Goal: Use online tool/utility: Utilize a website feature to perform a specific function

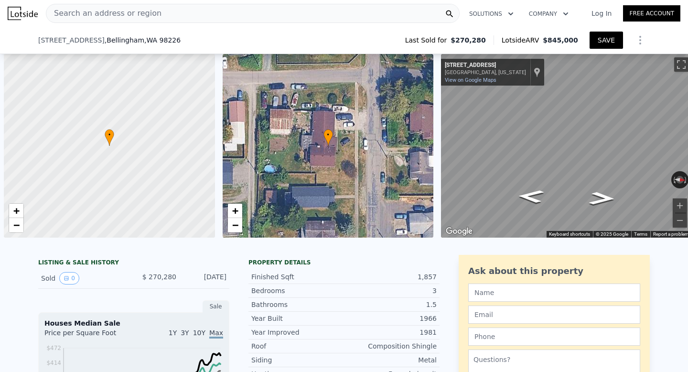
click at [603, 32] on button "SAVE" at bounding box center [606, 40] width 33 height 17
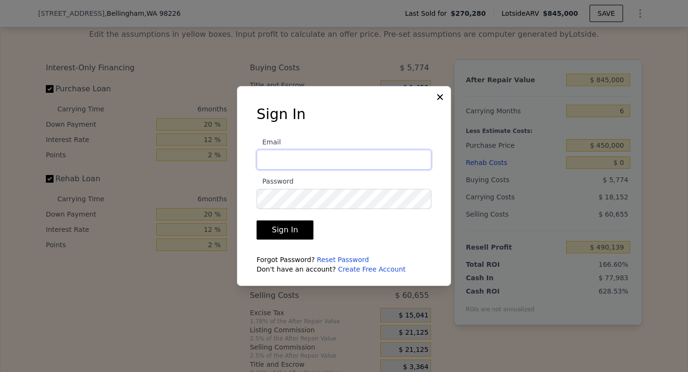
type input "[EMAIL_ADDRESS][DOMAIN_NAME]"
click at [291, 232] on button "Sign In" at bounding box center [285, 229] width 57 height 19
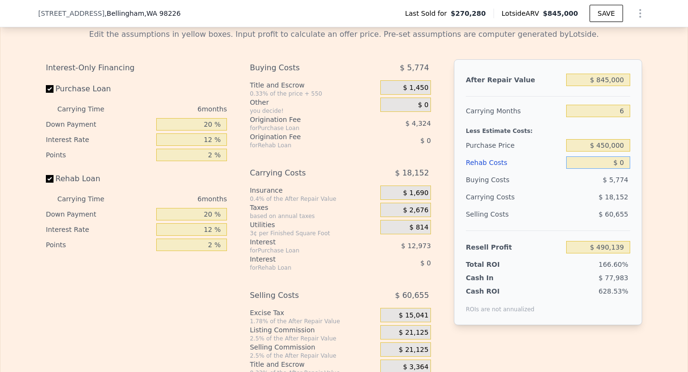
click at [616, 162] on input "$ 0" at bounding box center [598, 162] width 64 height 12
type input "$ 1"
type input "$ 490,138"
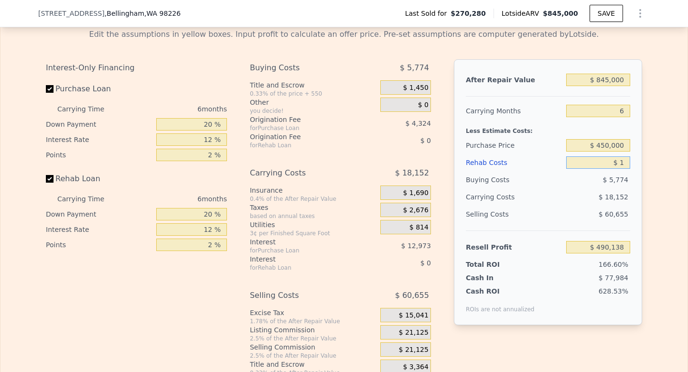
type input "$ 11"
type input "$ 490,128"
type input "$ 110"
type input "$ 490,021"
type input "$ 1,100"
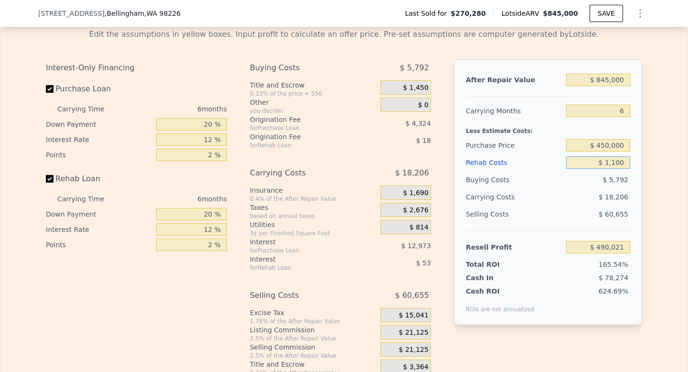
type input "$ 488,967"
type input "$ 11,000"
type input "$ 478,435"
type input "$ 110,000"
type input "$ 373,099"
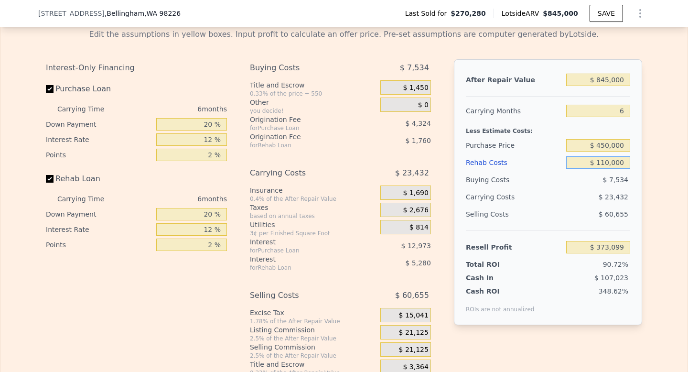
type input "$ 110,000"
click at [615, 84] on input "$ 845,000" at bounding box center [598, 80] width 64 height 12
type input "$ 270,280"
click at [614, 84] on input "$ 845,000" at bounding box center [598, 80] width 64 height 12
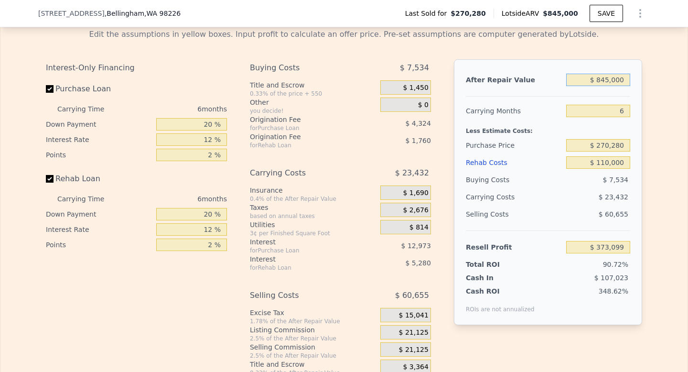
type input "$ 7"
type input "-$ 410,099"
type input "$ 75"
type input "-$ 410,036"
type input "$ 750"
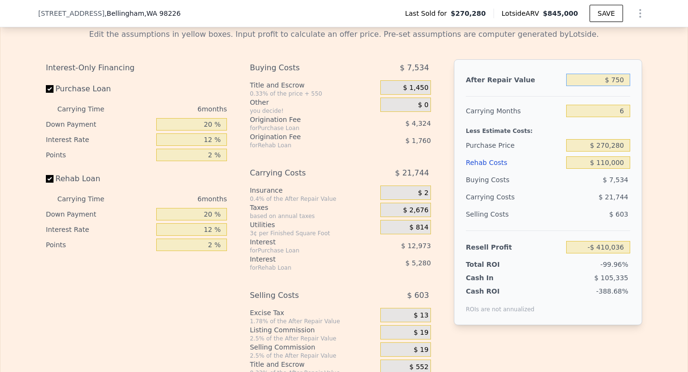
type input "-$ 409,411"
type input "$ 7,500"
type input "-$ 403,156"
type input "$ 75,000"
type input "-$ 340,591"
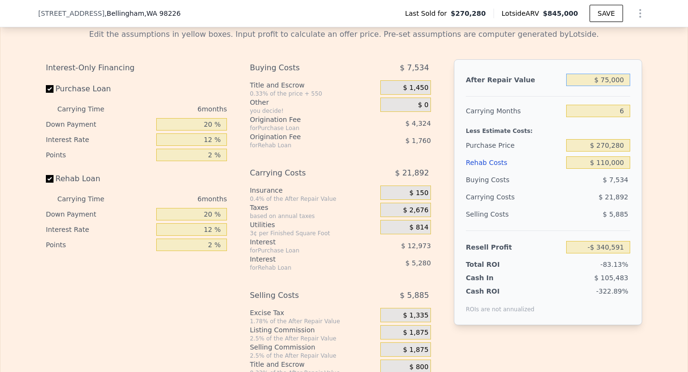
type input "$ 750,000"
type input "$ 285,046"
type input "$ 750,000"
type input "$ 450,000"
type input "$ 93,223"
